Goal: Information Seeking & Learning: Learn about a topic

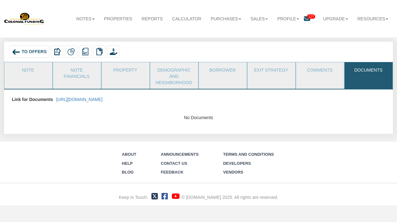
click at [23, 53] on span "To Offers" at bounding box center [34, 51] width 25 height 5
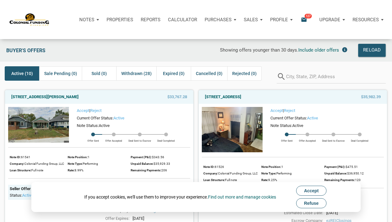
click at [319, 204] on span "Refuse" at bounding box center [311, 203] width 15 height 5
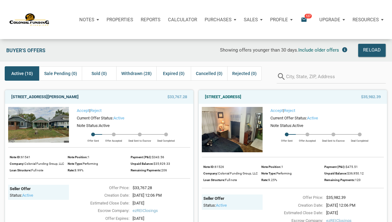
click at [79, 97] on link "1220 East Gimber Street, Indianapolis, IN, 46203" at bounding box center [44, 97] width 67 height 8
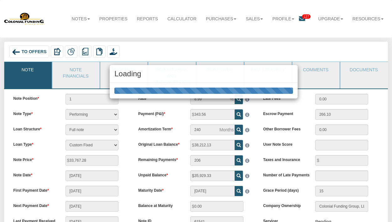
click at [360, 69] on div "Loading" at bounding box center [196, 111] width 392 height 222
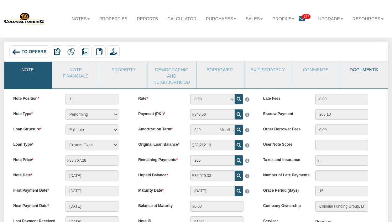
click at [365, 68] on link "Documents" at bounding box center [363, 70] width 47 height 16
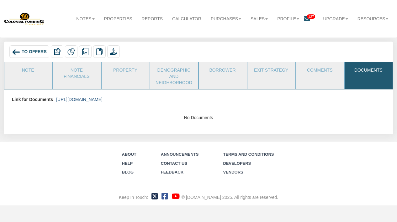
click at [102, 100] on link "https://colonialfundinggroup.sharepoint.com/:f:/s/operationsteam/EmPPd2Uuhs5Os-…" at bounding box center [79, 99] width 46 height 5
click at [34, 70] on link "Note" at bounding box center [27, 70] width 47 height 16
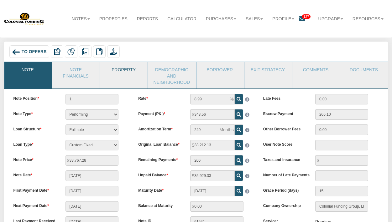
click at [136, 70] on link "Property" at bounding box center [123, 70] width 47 height 16
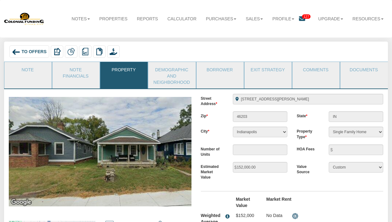
click at [201, 36] on nav "Menu Notes Dashboard Transactions Properties Reports Calculator Purchases Offer…" at bounding box center [196, 19] width 392 height 38
click at [24, 52] on span "To Offers" at bounding box center [34, 51] width 25 height 5
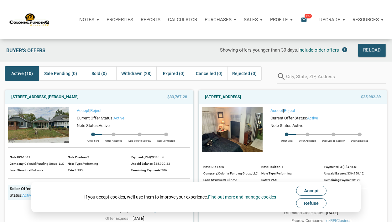
click at [318, 202] on span "Refuse" at bounding box center [311, 203] width 15 height 5
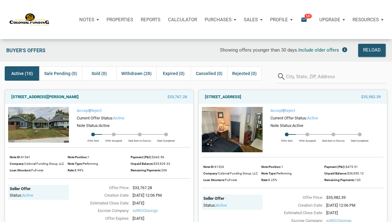
click at [123, 46] on div "Showing offers younger than 30 days. Include older offers" at bounding box center [234, 50] width 231 height 13
click at [118, 46] on div "Buyer's Offers" at bounding box center [61, 50] width 116 height 13
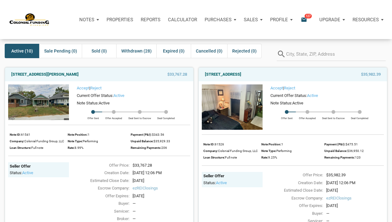
scroll to position [24, 0]
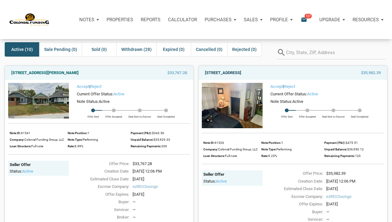
click at [241, 72] on link "[STREET_ADDRESS]" at bounding box center [223, 73] width 36 height 8
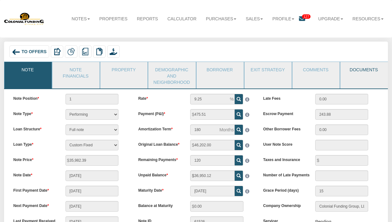
click at [363, 71] on link "Documents" at bounding box center [363, 70] width 47 height 16
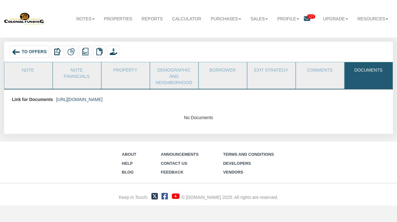
click at [102, 100] on link "[URL][DOMAIN_NAME]" at bounding box center [79, 99] width 46 height 5
click at [29, 52] on span "To Offers" at bounding box center [34, 51] width 25 height 5
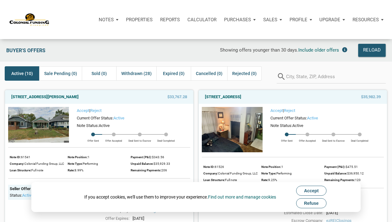
click at [313, 205] on span "Refuse" at bounding box center [311, 203] width 15 height 5
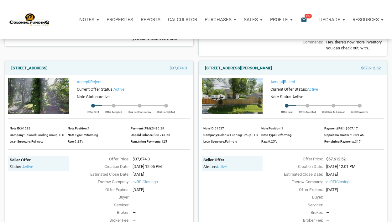
scroll to position [230, 0]
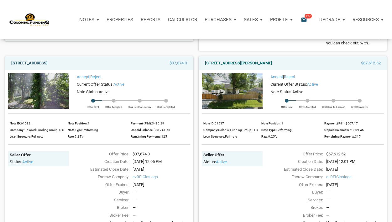
click at [48, 65] on link "[STREET_ADDRESS]" at bounding box center [29, 64] width 36 height 8
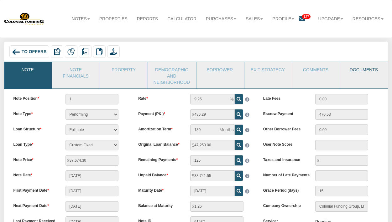
click at [367, 70] on link "Documents" at bounding box center [363, 70] width 47 height 16
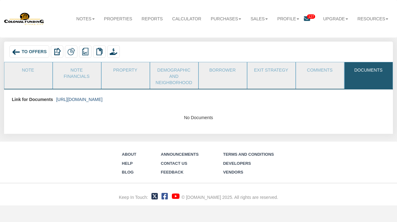
click at [102, 101] on link "https://colonialfundinggroup.sharepoint.com/:f:/s/operationsteam/EqqxfGPP8jVAss…" at bounding box center [79, 99] width 46 height 5
click at [35, 50] on span "To Offers" at bounding box center [34, 51] width 25 height 5
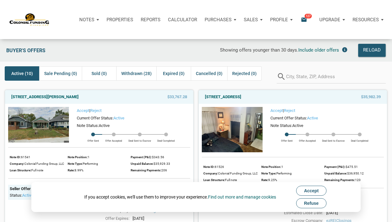
click at [315, 203] on span "Refuse" at bounding box center [311, 203] width 15 height 5
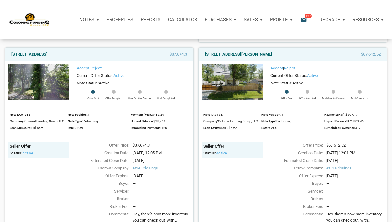
scroll to position [240, 0]
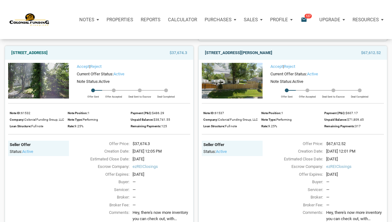
click at [261, 55] on link "[STREET_ADDRESS][PERSON_NAME]" at bounding box center [238, 53] width 67 height 8
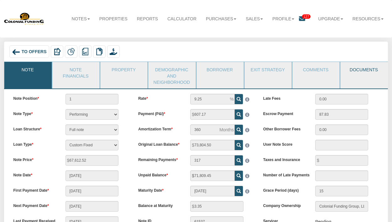
click at [363, 71] on link "Documents" at bounding box center [363, 70] width 47 height 16
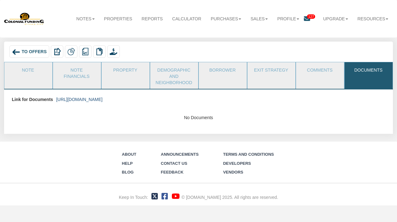
click at [102, 100] on link "https://colonialfundinggroup.sharepoint.com/:f:/s/operationsteam/Eo1o7F-9AcxJjE…" at bounding box center [79, 99] width 46 height 5
click at [33, 49] on span "To Offers" at bounding box center [34, 51] width 25 height 5
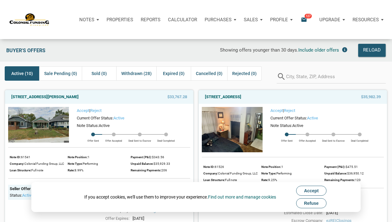
click at [312, 206] on span "Refuse" at bounding box center [311, 203] width 15 height 5
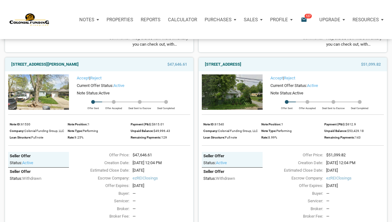
scroll to position [418, 0]
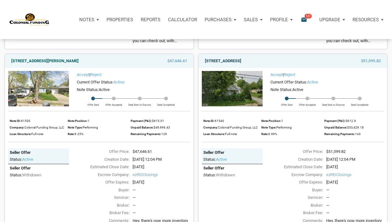
click at [241, 64] on link "[STREET_ADDRESS]" at bounding box center [223, 61] width 36 height 8
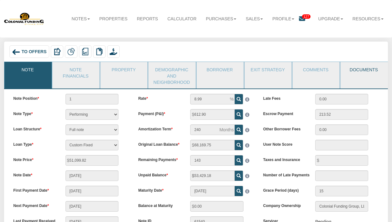
click at [365, 68] on link "Documents" at bounding box center [363, 70] width 47 height 16
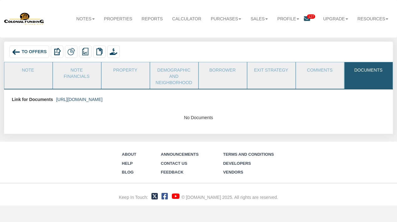
click at [102, 98] on link "https://colonialfundinggroup.sharepoint.com/:f:/s/operationsteam/EjkysCjZ_tdHg-…" at bounding box center [79, 99] width 46 height 5
click at [30, 48] on div "To Offers" at bounding box center [29, 51] width 40 height 13
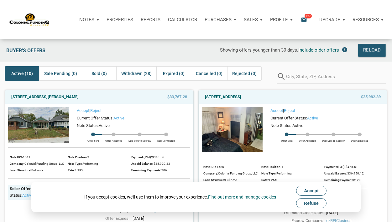
click at [313, 205] on span "Refuse" at bounding box center [311, 203] width 15 height 5
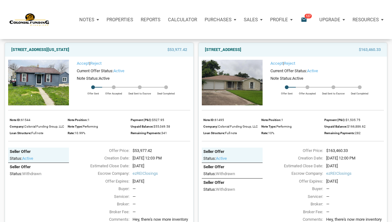
scroll to position [617, 0]
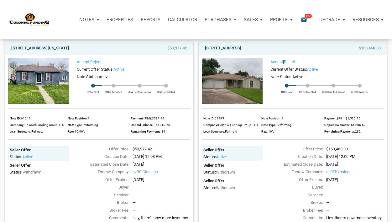
click at [69, 52] on link "[STREET_ADDRESS][US_STATE]" at bounding box center [40, 48] width 58 height 8
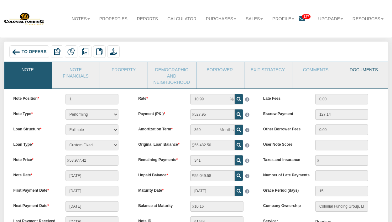
click at [359, 70] on link "Documents" at bounding box center [363, 70] width 47 height 16
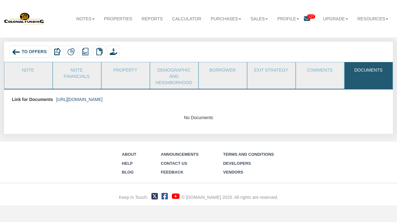
click at [102, 101] on link "https://colonialfundinggroup.sharepoint.com/:f:/s/operationsteam/Eg4Mqfs_XV1Mu0…" at bounding box center [79, 99] width 46 height 5
click at [20, 49] on img at bounding box center [16, 52] width 8 height 8
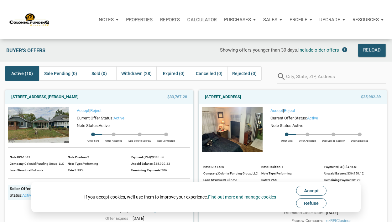
click at [314, 205] on span "Refuse" at bounding box center [311, 203] width 15 height 5
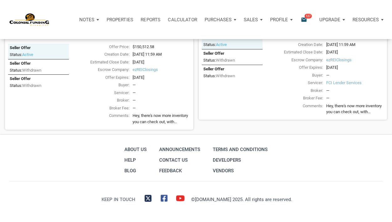
scroll to position [754, 0]
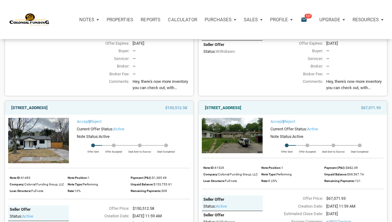
click at [48, 112] on link "712 Ave M, S. Houston, TX, 77587" at bounding box center [29, 108] width 36 height 8
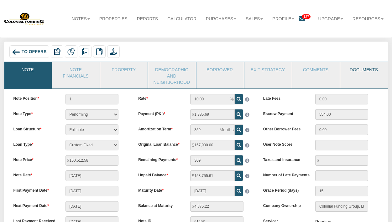
click at [364, 70] on link "Documents" at bounding box center [363, 70] width 47 height 16
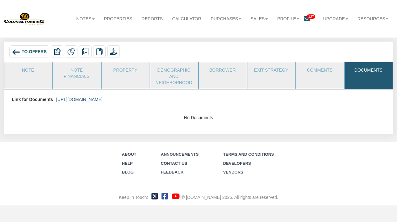
click at [102, 101] on link "https://colonialfundinggroup.sharepoint.com/:f:/s/operationsteam/Eg5p2f-ec6BFi1…" at bounding box center [79, 99] width 46 height 5
click at [35, 51] on span "To Offers" at bounding box center [34, 51] width 25 height 5
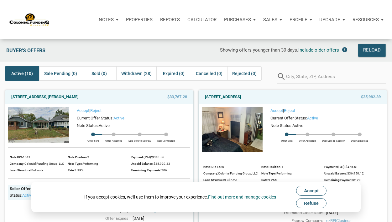
click at [312, 201] on span "Refuse" at bounding box center [311, 203] width 15 height 5
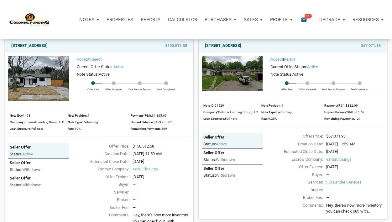
scroll to position [813, 0]
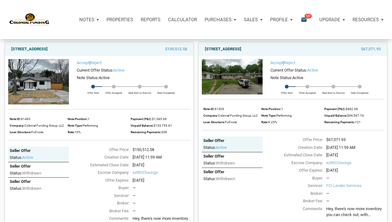
click at [241, 53] on link "[STREET_ADDRESS]" at bounding box center [223, 49] width 36 height 8
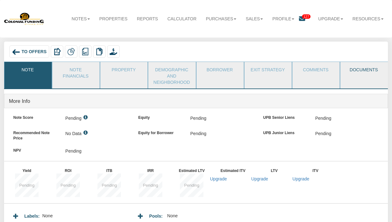
click at [369, 69] on link "Documents" at bounding box center [363, 70] width 47 height 16
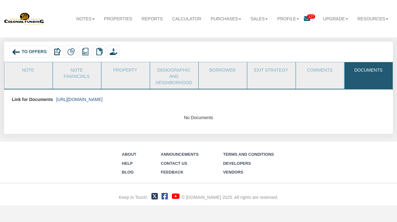
click at [102, 100] on link "[URL][DOMAIN_NAME]" at bounding box center [79, 99] width 46 height 5
click at [31, 50] on span "To Offers" at bounding box center [34, 51] width 25 height 5
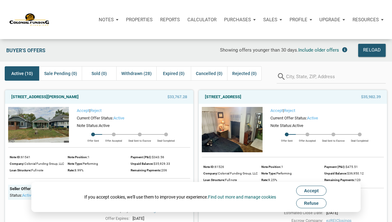
click at [312, 204] on span "Refuse" at bounding box center [311, 203] width 15 height 5
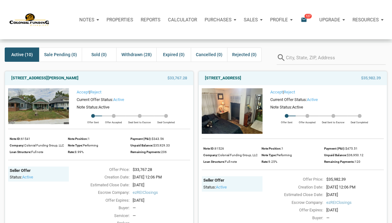
scroll to position [21, 0]
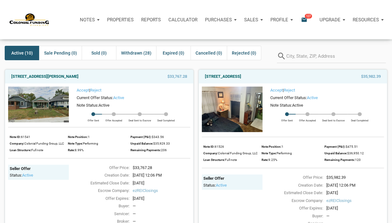
click at [3, 65] on div "1220 East Gimber Street, Indianapolis, IN, 46203 $33,767.28 Accept | Reject Cur…" at bounding box center [97, 163] width 194 height 196
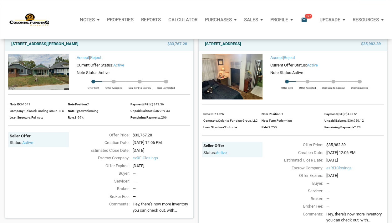
scroll to position [42, 0]
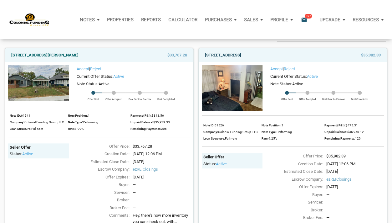
click at [241, 53] on link "720 North 14th Street, New Castle, IN, 47362" at bounding box center [223, 55] width 36 height 8
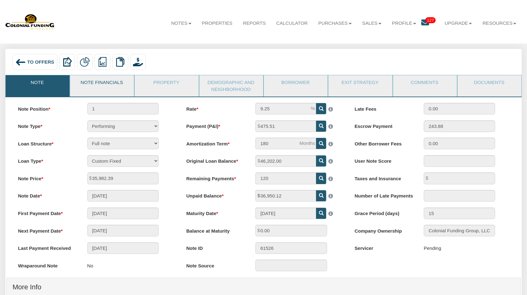
click at [105, 80] on link "Note Financials" at bounding box center [101, 83] width 63 height 16
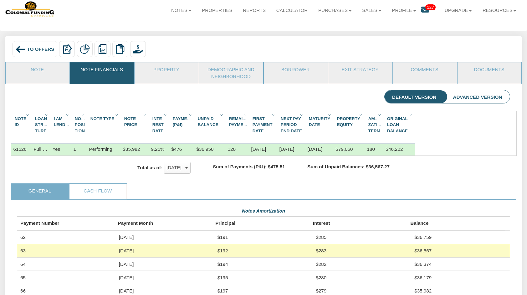
scroll to position [12, 0]
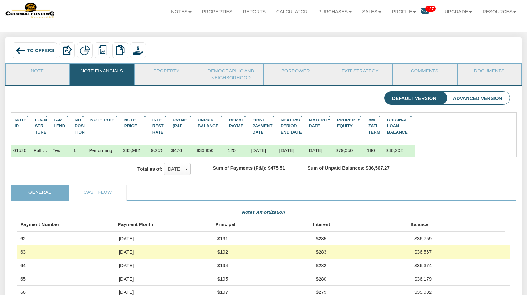
click at [397, 98] on li "Advanced Version" at bounding box center [478, 97] width 65 height 13
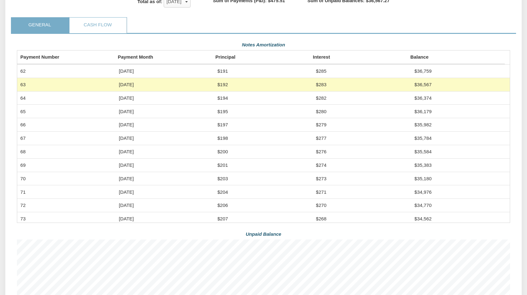
scroll to position [80, 0]
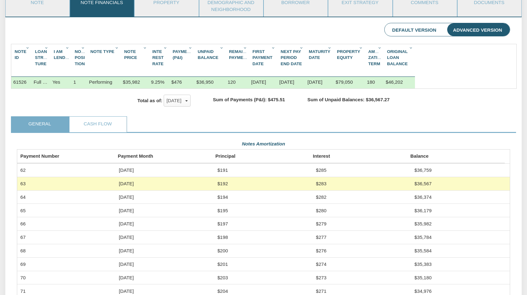
click at [397, 29] on li "Default Version" at bounding box center [415, 29] width 60 height 13
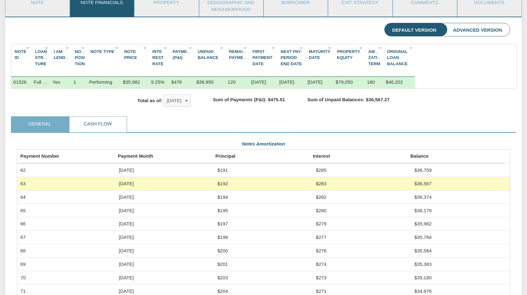
click at [106, 124] on link "Cash Flow" at bounding box center [98, 125] width 57 height 16
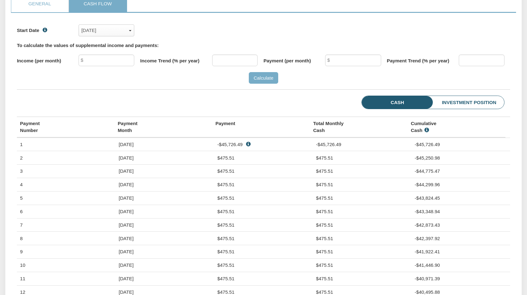
scroll to position [199, 0]
click at [397, 107] on li "Investment Position" at bounding box center [458, 102] width 91 height 13
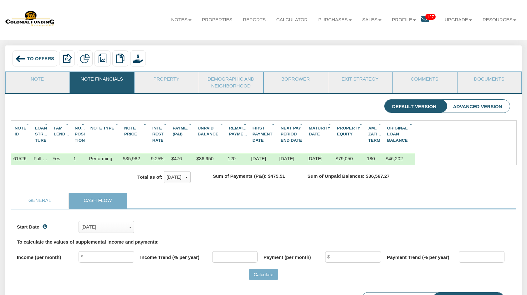
scroll to position [0, 0]
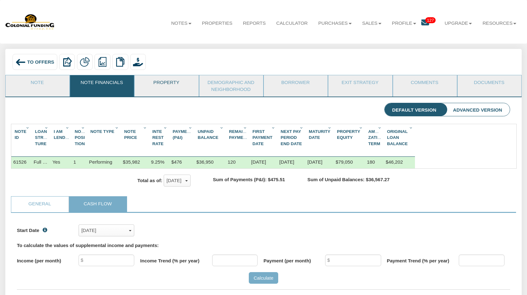
click at [163, 84] on link "Property" at bounding box center [166, 83] width 63 height 16
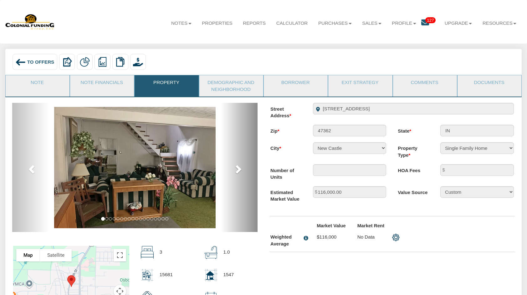
click at [238, 169] on span at bounding box center [237, 168] width 9 height 9
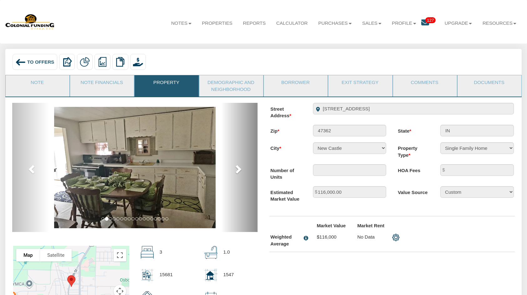
click at [238, 169] on span at bounding box center [237, 168] width 9 height 9
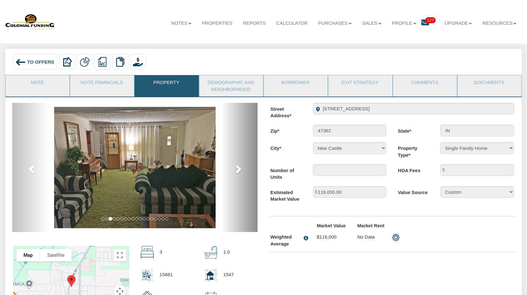
click at [238, 169] on span at bounding box center [237, 168] width 9 height 9
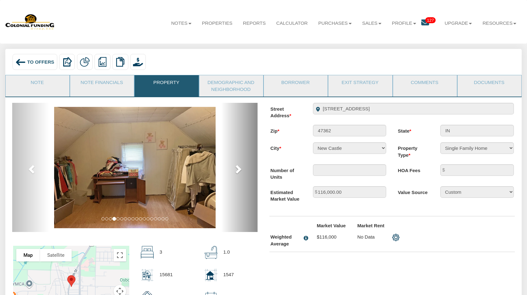
click at [238, 169] on span at bounding box center [237, 168] width 9 height 9
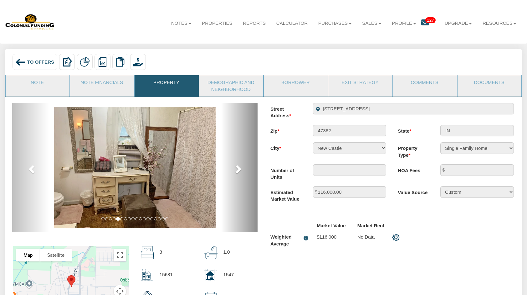
click at [238, 169] on span at bounding box center [237, 168] width 9 height 9
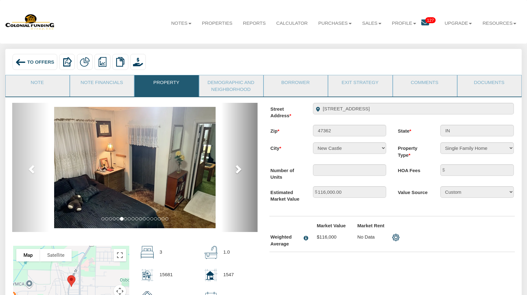
click at [238, 169] on span at bounding box center [237, 168] width 9 height 9
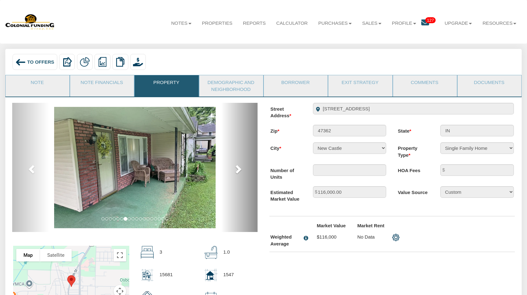
click at [238, 169] on span at bounding box center [237, 168] width 9 height 9
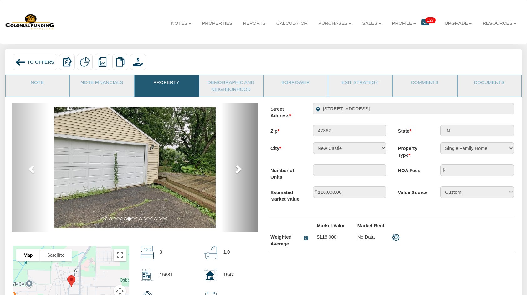
click at [238, 169] on span at bounding box center [237, 168] width 9 height 9
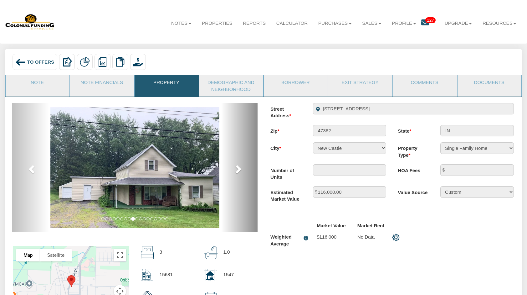
click at [238, 169] on span at bounding box center [237, 168] width 9 height 9
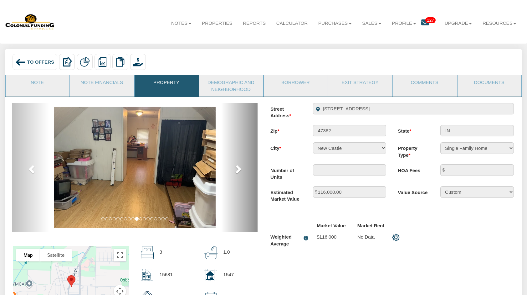
click at [238, 169] on span at bounding box center [237, 168] width 9 height 9
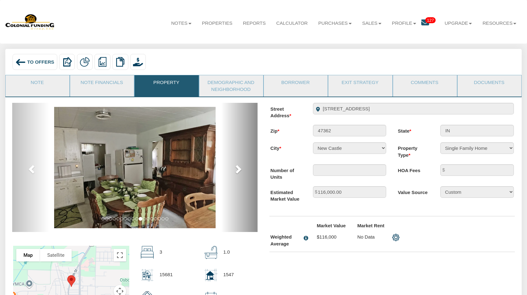
click at [238, 169] on span at bounding box center [237, 168] width 9 height 9
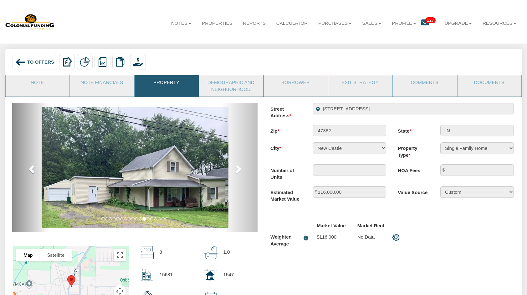
click at [35, 170] on span at bounding box center [32, 168] width 9 height 9
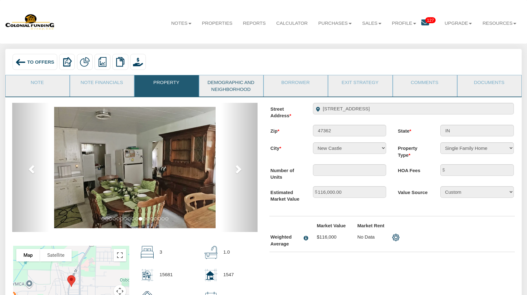
click at [245, 87] on link "Demographic and Neighborhood" at bounding box center [231, 85] width 63 height 21
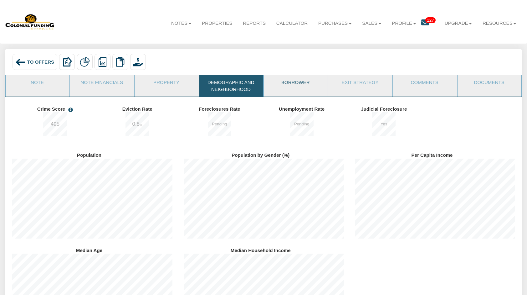
click at [301, 79] on link "Borrower" at bounding box center [295, 83] width 63 height 16
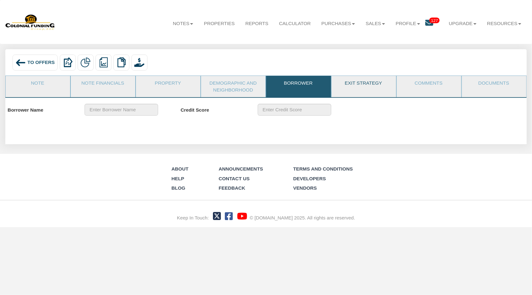
click at [366, 81] on link "Exit Strategy" at bounding box center [364, 84] width 64 height 16
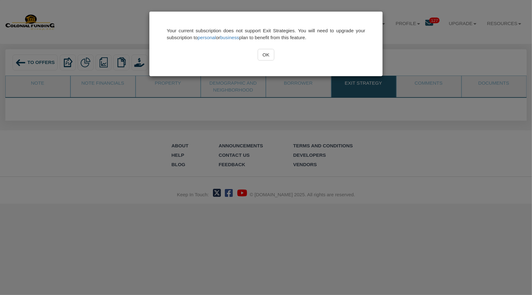
click at [265, 54] on input "OK" at bounding box center [266, 55] width 17 height 12
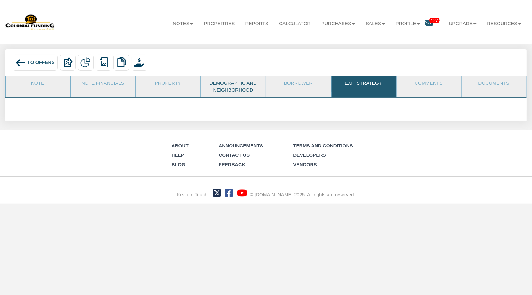
click at [225, 87] on link "Demographic and Neighborhood" at bounding box center [233, 86] width 64 height 21
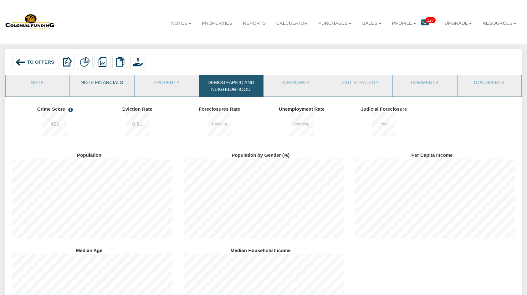
click at [100, 84] on link "Note Financials" at bounding box center [101, 83] width 63 height 16
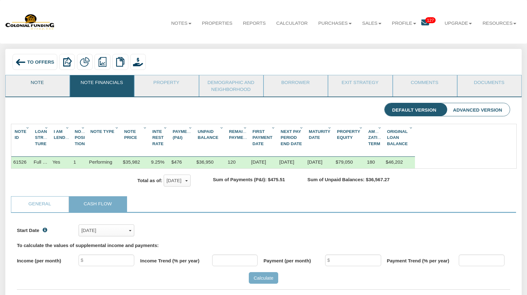
click at [38, 84] on link "Note" at bounding box center [37, 83] width 63 height 16
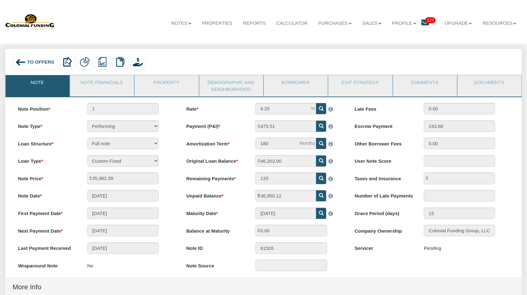
click at [38, 84] on link "Note" at bounding box center [37, 83] width 63 height 16
click at [35, 64] on span "To Offers" at bounding box center [40, 61] width 27 height 5
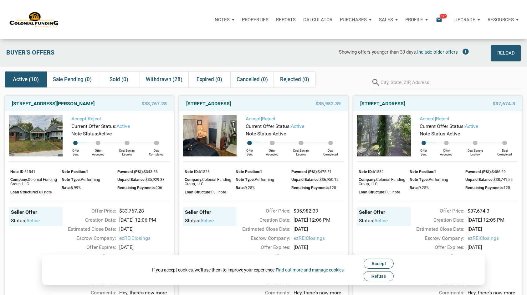
click at [384, 275] on span "Refuse" at bounding box center [379, 275] width 15 height 5
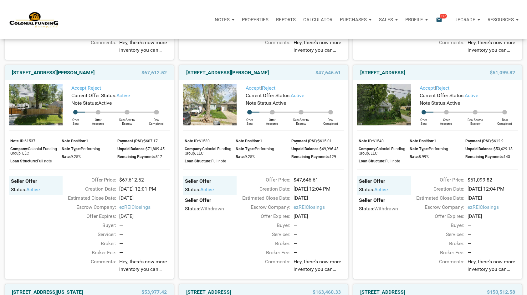
scroll to position [243, 0]
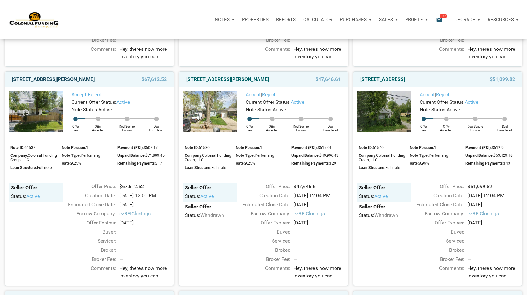
click at [85, 83] on link "2051 Perkins Avenue, Indianapolis, IN, 46203" at bounding box center [53, 79] width 83 height 8
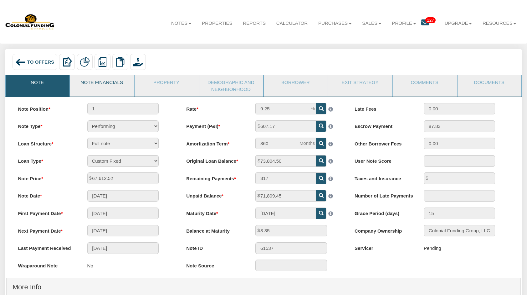
click at [115, 83] on link "Note Financials" at bounding box center [101, 83] width 63 height 16
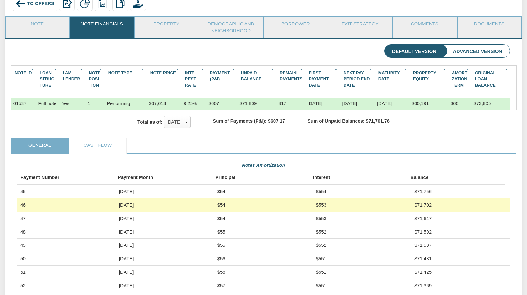
scroll to position [34, 0]
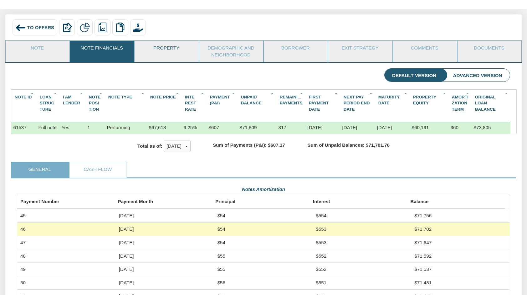
click at [173, 48] on link "Property" at bounding box center [166, 49] width 63 height 16
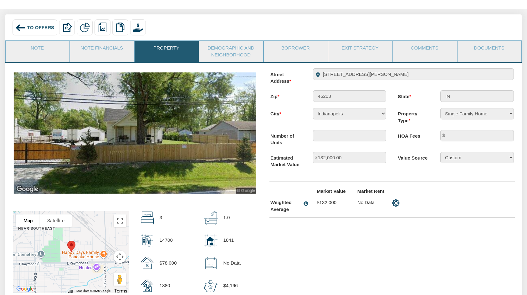
click at [192, 147] on img at bounding box center [135, 132] width 243 height 121
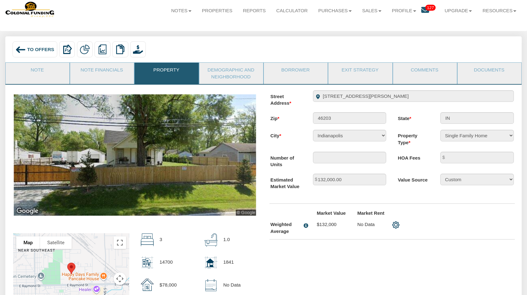
scroll to position [7, 0]
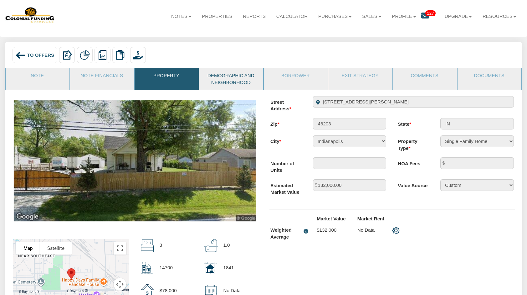
click at [232, 76] on link "Demographic and Neighborhood" at bounding box center [231, 78] width 63 height 21
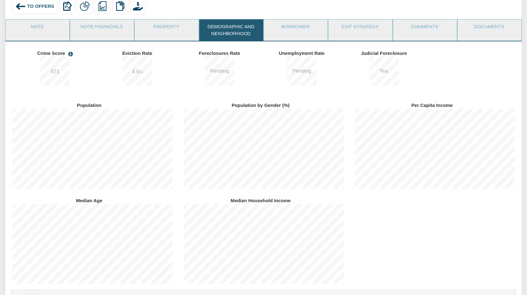
scroll to position [0, 0]
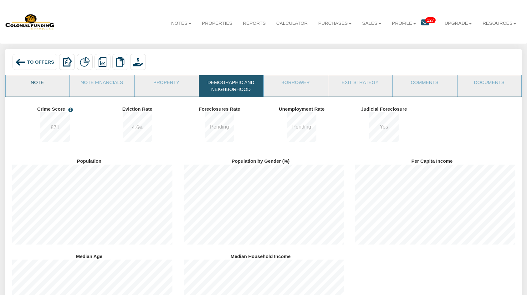
click at [40, 86] on link "Note" at bounding box center [37, 83] width 63 height 16
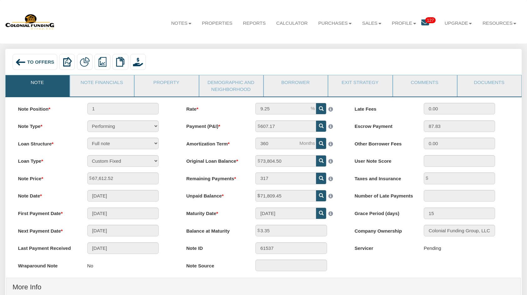
click at [35, 60] on span "To Offers" at bounding box center [40, 61] width 27 height 5
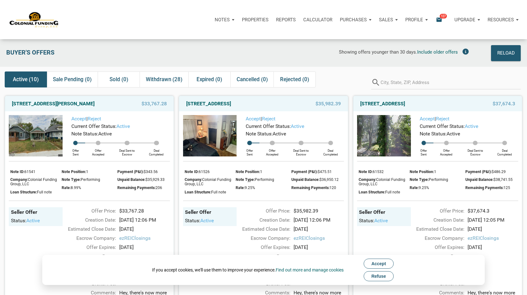
click at [378, 276] on span "Refuse" at bounding box center [379, 275] width 15 height 5
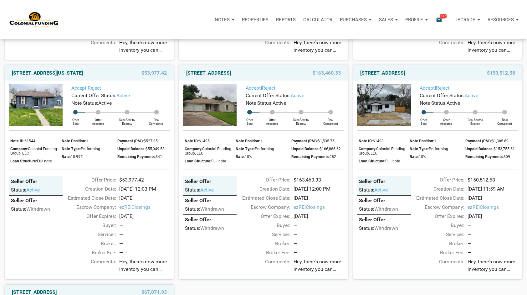
scroll to position [475, 0]
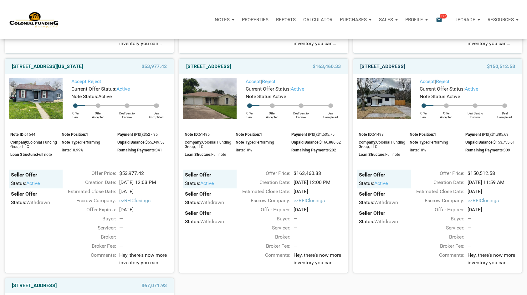
click at [405, 70] on link "[STREET_ADDRESS]" at bounding box center [383, 67] width 45 height 8
